Goal: Task Accomplishment & Management: Use online tool/utility

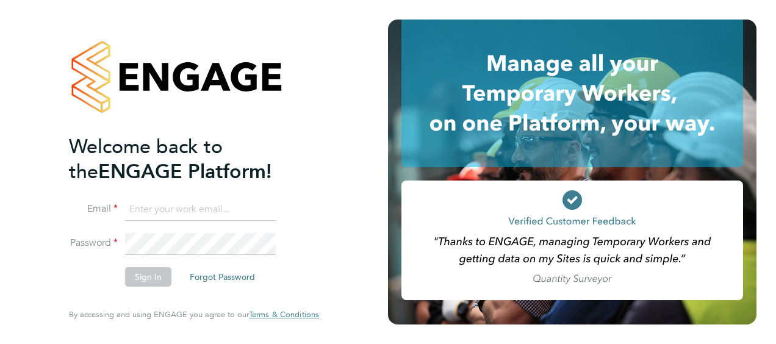
type input "Ondre.Odain@vistry.co.uk"
click at [149, 283] on button "Sign In" at bounding box center [148, 277] width 46 height 20
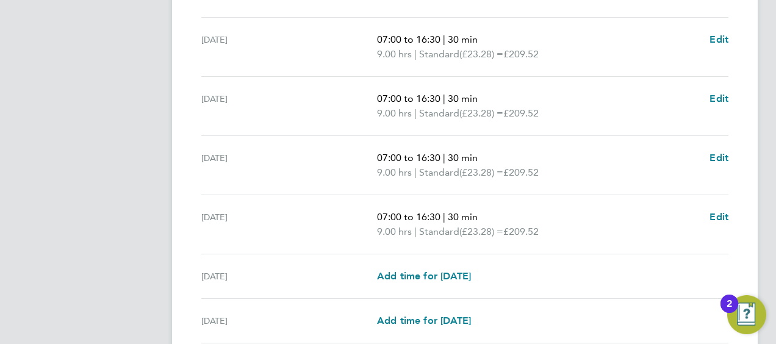
scroll to position [520, 0]
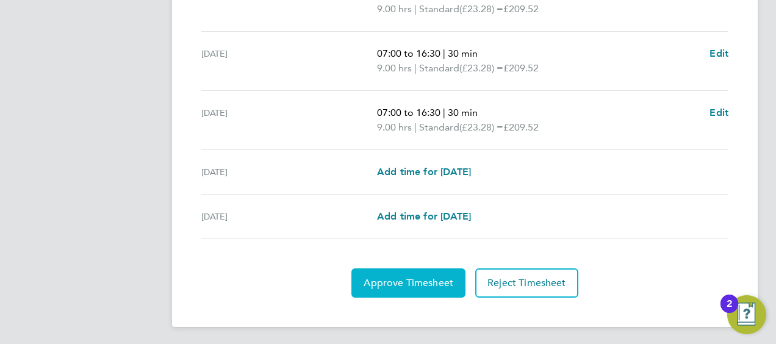
click at [401, 277] on span "Approve Timesheet" at bounding box center [409, 283] width 90 height 12
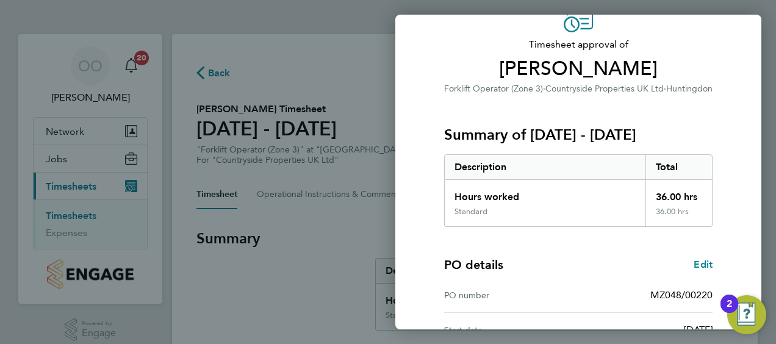
scroll to position [239, 0]
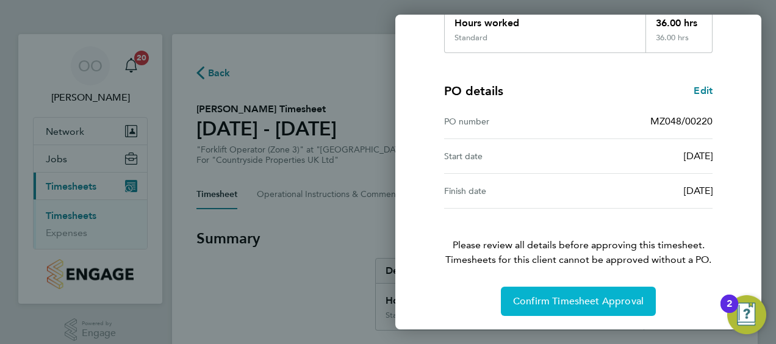
click at [590, 297] on span "Confirm Timesheet Approval" at bounding box center [578, 301] width 131 height 12
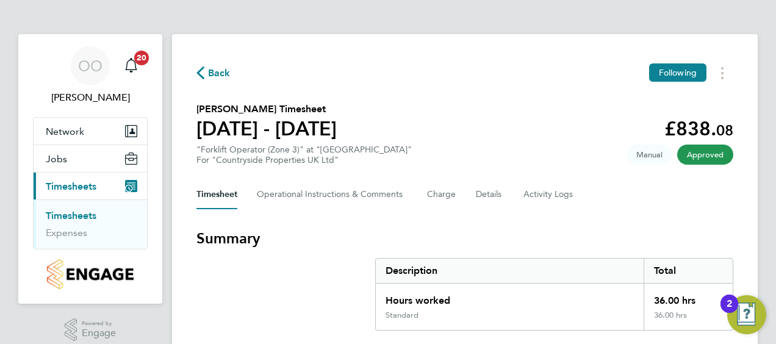
click at [85, 215] on link "Timesheets" at bounding box center [71, 216] width 51 height 12
